Goal: Navigation & Orientation: Find specific page/section

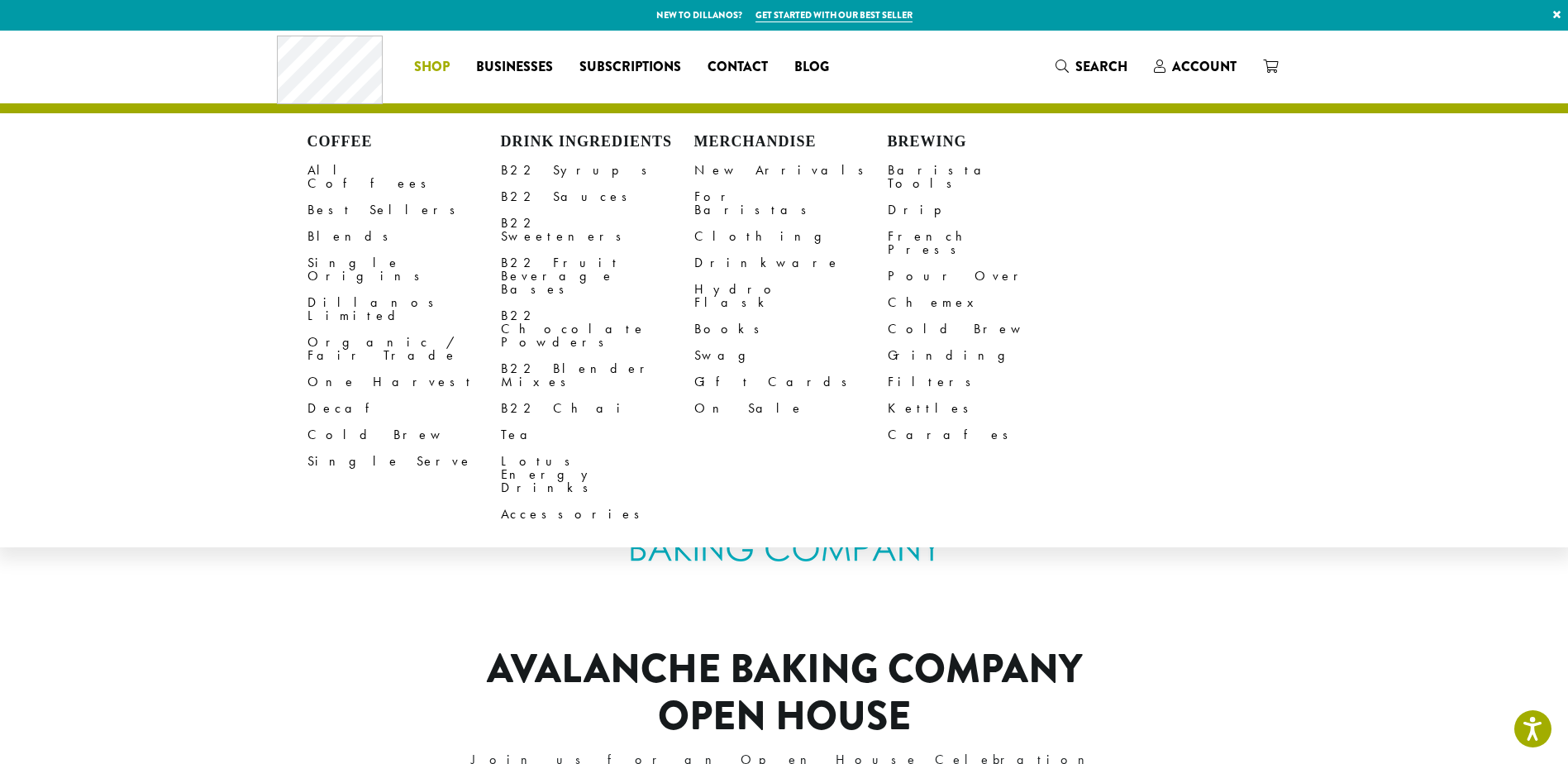
click at [430, 68] on li "Coffee All Coffees Best Sellers Blends Single Origins Dillanos Limited Organic …" at bounding box center [432, 66] width 62 height 26
click at [440, 74] on span "Shop" at bounding box center [431, 67] width 36 height 20
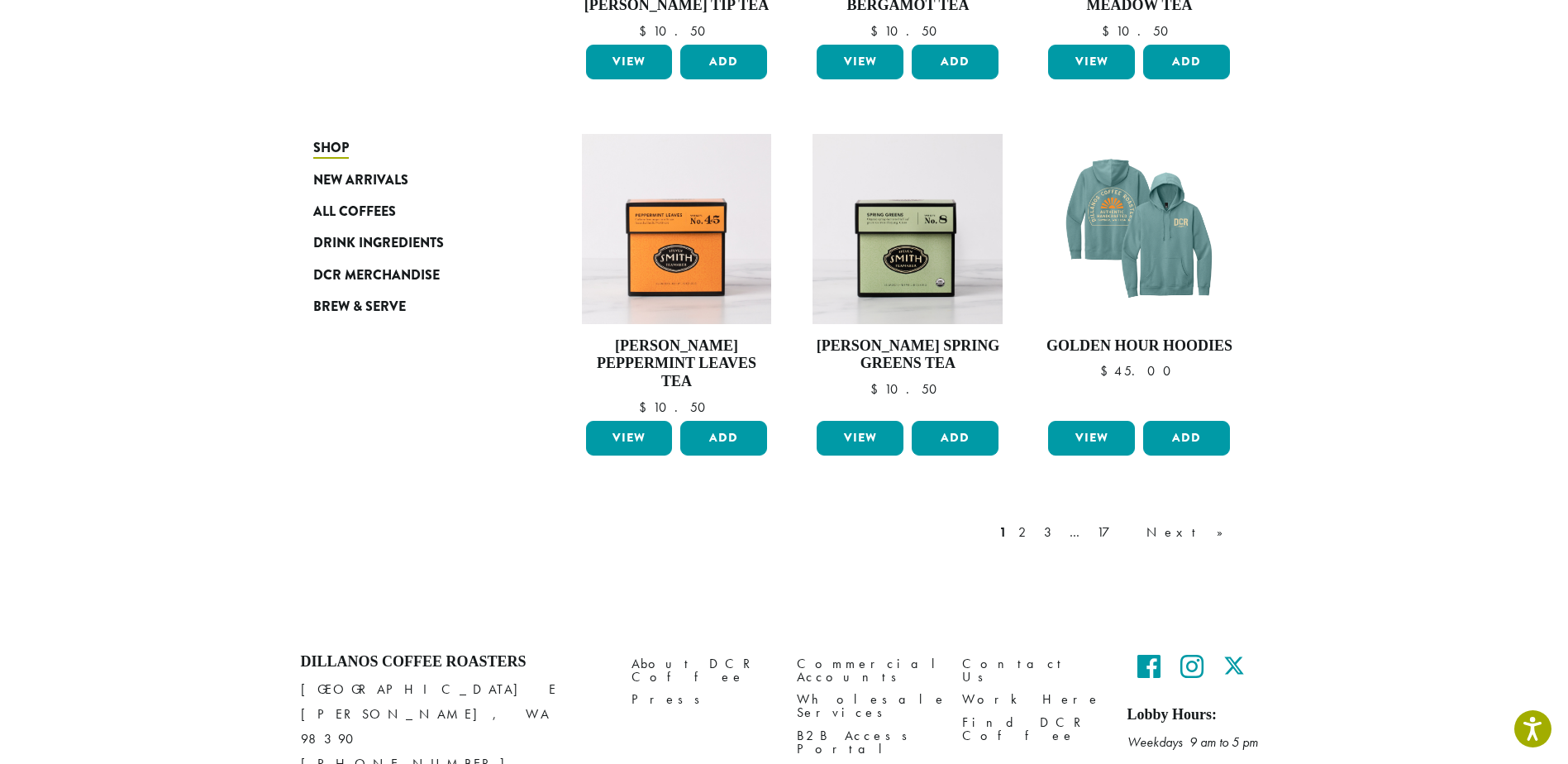
scroll to position [1303, 0]
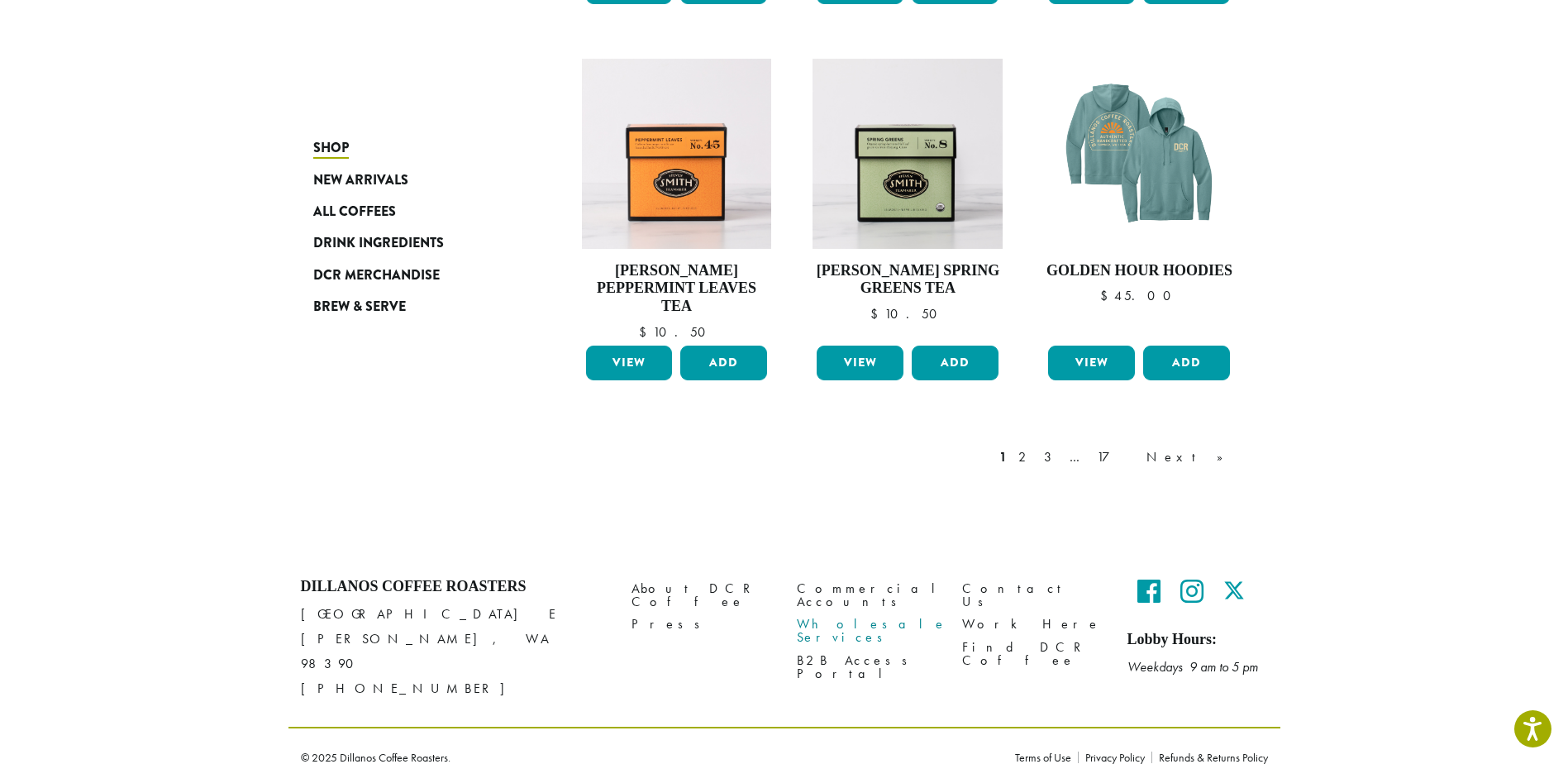
click at [854, 613] on link "Wholesale Services" at bounding box center [867, 631] width 140 height 36
